Goal: Find specific page/section: Find specific page/section

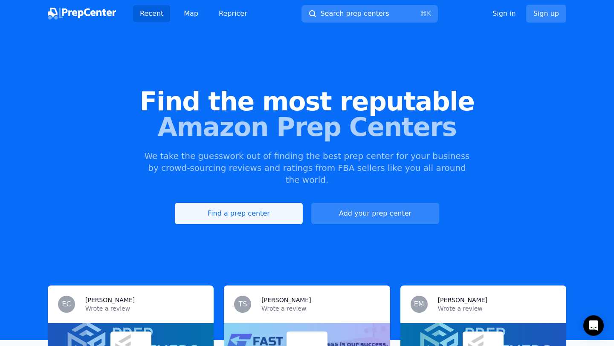
click at [276, 203] on link "Find a prep center" at bounding box center [239, 213] width 128 height 21
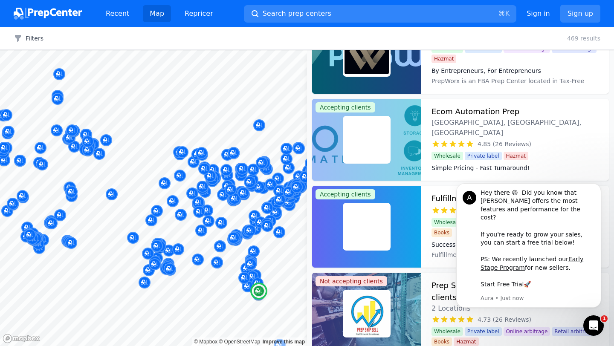
scroll to position [1175, 0]
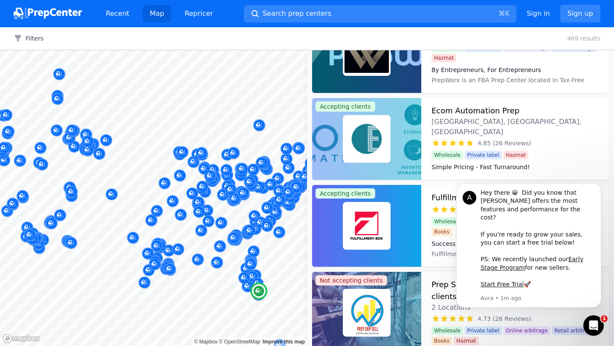
click at [367, 149] on img at bounding box center [367, 139] width 44 height 44
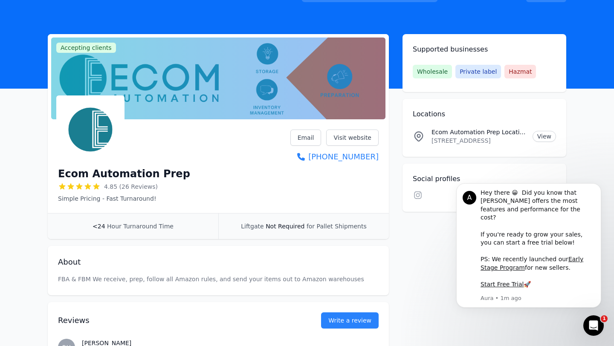
scroll to position [19, 0]
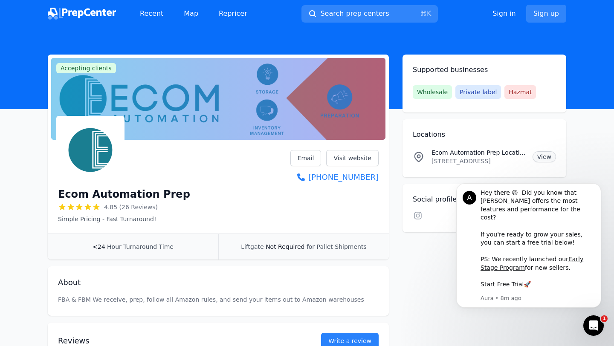
click at [540, 156] on link "View" at bounding box center [544, 156] width 23 height 11
click at [539, 159] on link "View" at bounding box center [544, 156] width 23 height 11
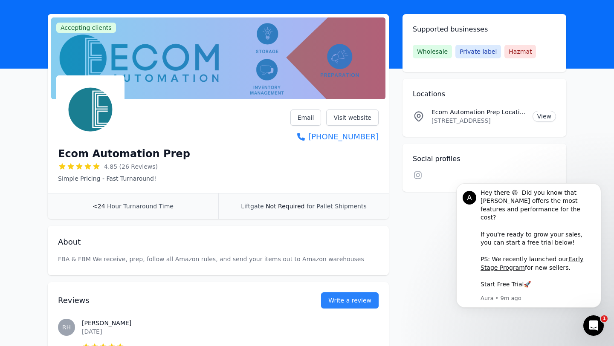
scroll to position [52, 0]
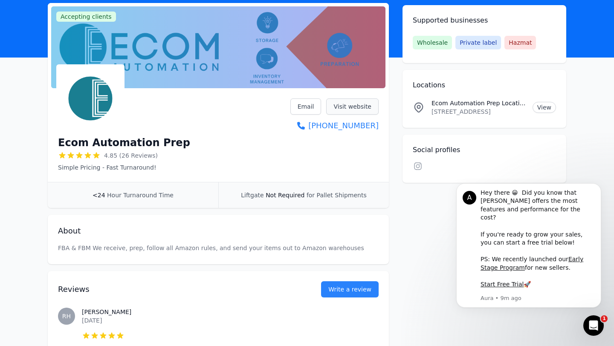
click at [362, 104] on link "Visit website" at bounding box center [352, 107] width 52 height 16
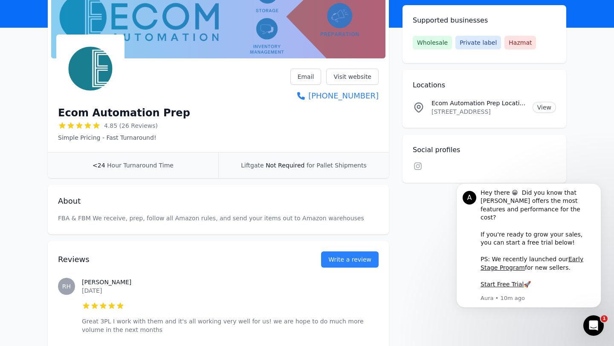
scroll to position [81, 0]
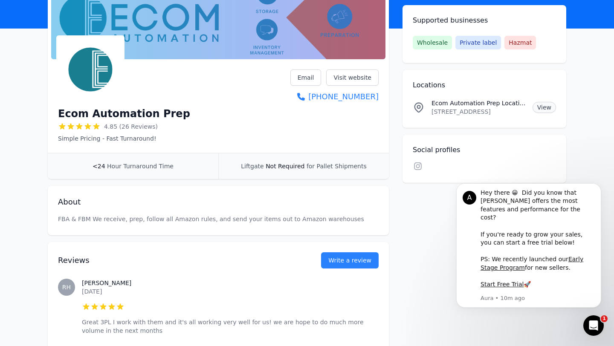
click at [540, 108] on link "View" at bounding box center [544, 107] width 23 height 11
drag, startPoint x: 432, startPoint y: 112, endPoint x: 473, endPoint y: 117, distance: 41.7
click at [473, 117] on li "Ecom Automation Prep Location [STREET_ADDRESS] View" at bounding box center [484, 107] width 143 height 31
copy p "[STREET_ADDRESS]"
click at [360, 81] on link "Visit website" at bounding box center [352, 78] width 52 height 16
